Goal: Check status: Check status

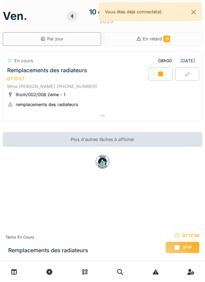
click at [160, 75] on icon at bounding box center [160, 74] width 5 height 5
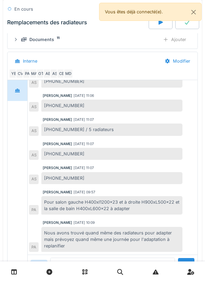
scroll to position [228, 0]
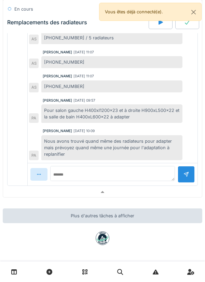
click at [134, 191] on div at bounding box center [102, 192] width 199 height 10
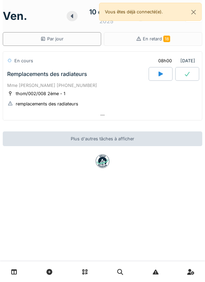
scroll to position [0, 0]
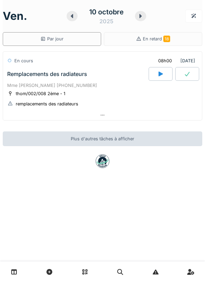
click at [137, 17] on icon at bounding box center [140, 15] width 7 height 5
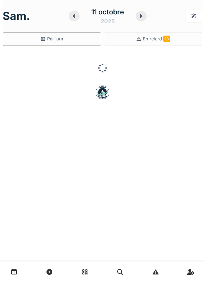
click at [139, 17] on icon at bounding box center [141, 15] width 7 height 5
click at [144, 16] on div at bounding box center [140, 16] width 11 height 10
